Goal: Information Seeking & Learning: Learn about a topic

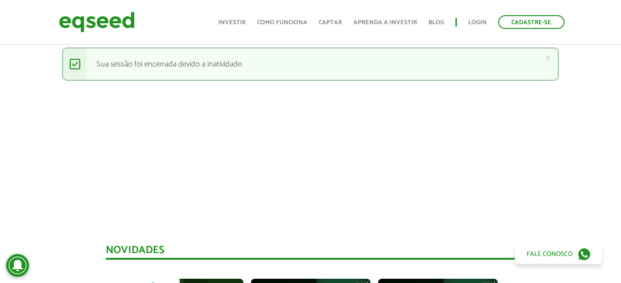
scroll to position [474, 0]
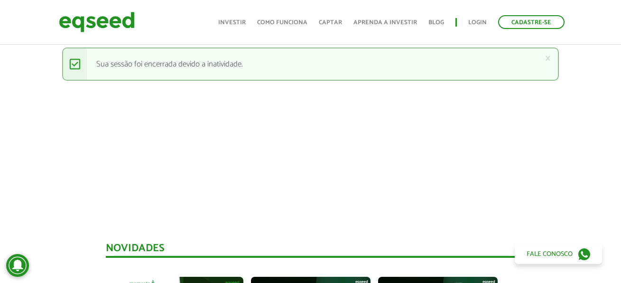
click at [255, 58] on div "× Mensagem de status Sua sessão foi encerrada devido a inatividade." at bounding box center [310, 63] width 496 height 33
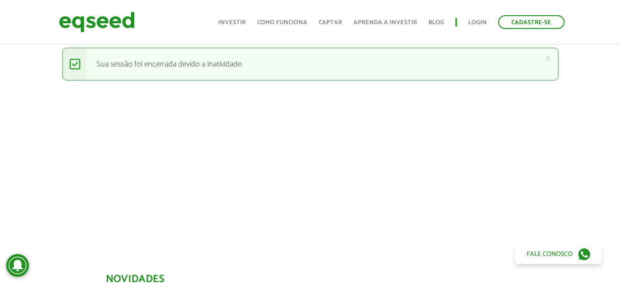
scroll to position [427, 0]
click at [550, 57] on link "×" at bounding box center [548, 58] width 6 height 10
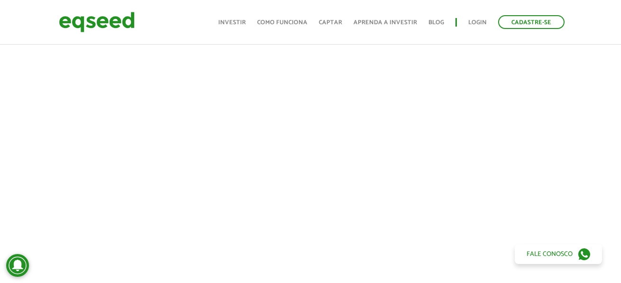
scroll to position [396, 0]
